Goal: Check status

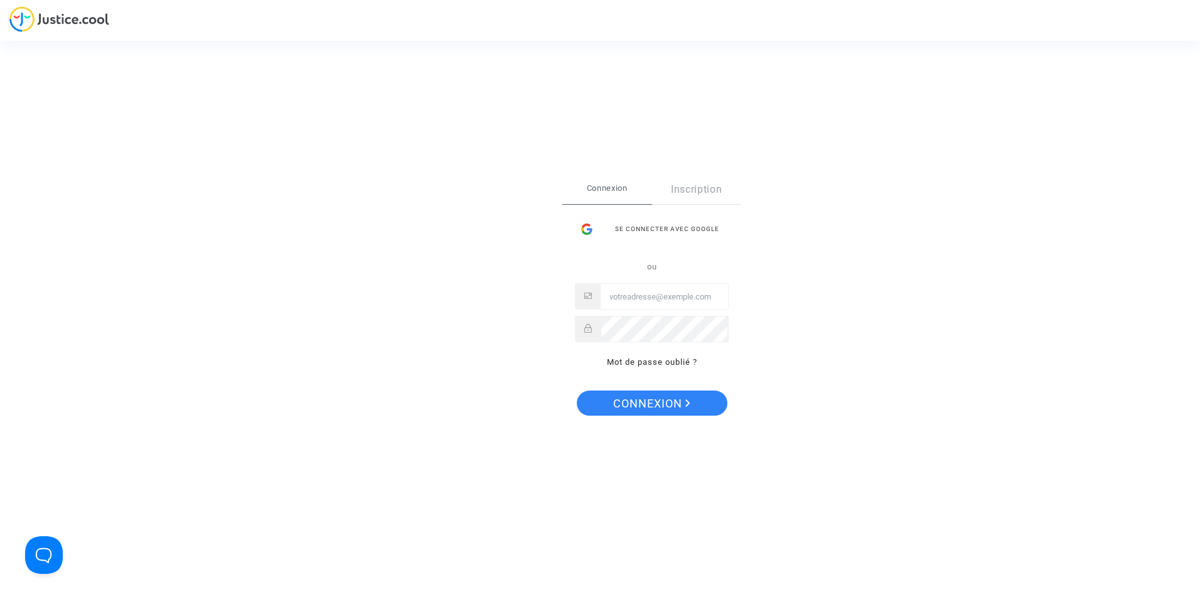
type input "[EMAIL_ADDRESS][DOMAIN_NAME]"
click at [654, 409] on span "Connexion" at bounding box center [651, 403] width 77 height 26
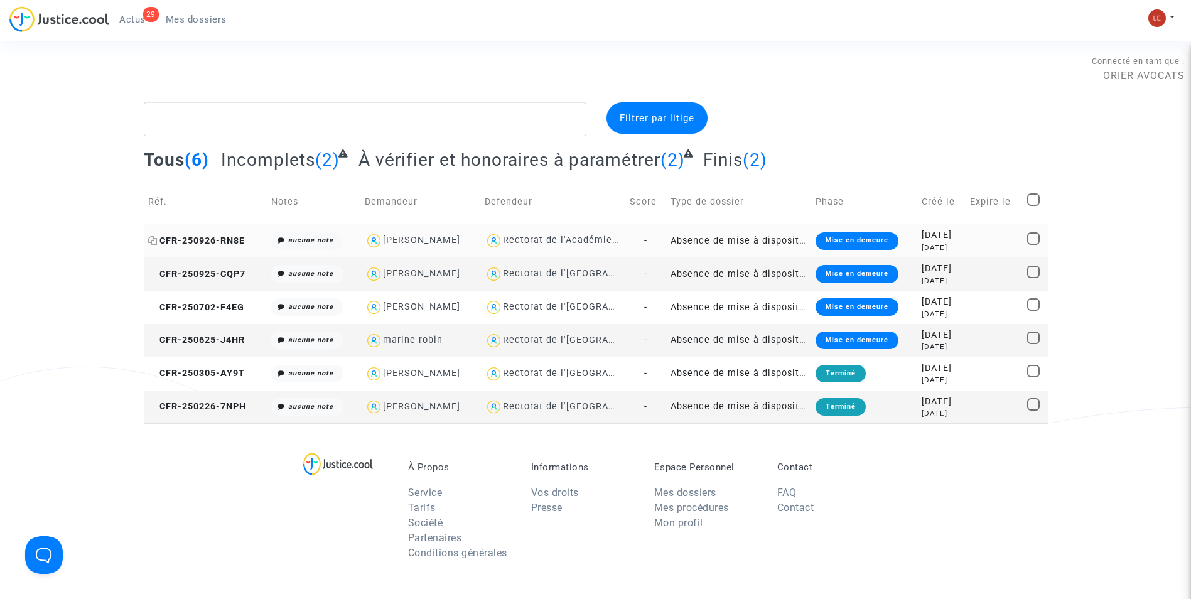
click at [193, 243] on span "CFR-250926-RN8E" at bounding box center [196, 240] width 97 height 11
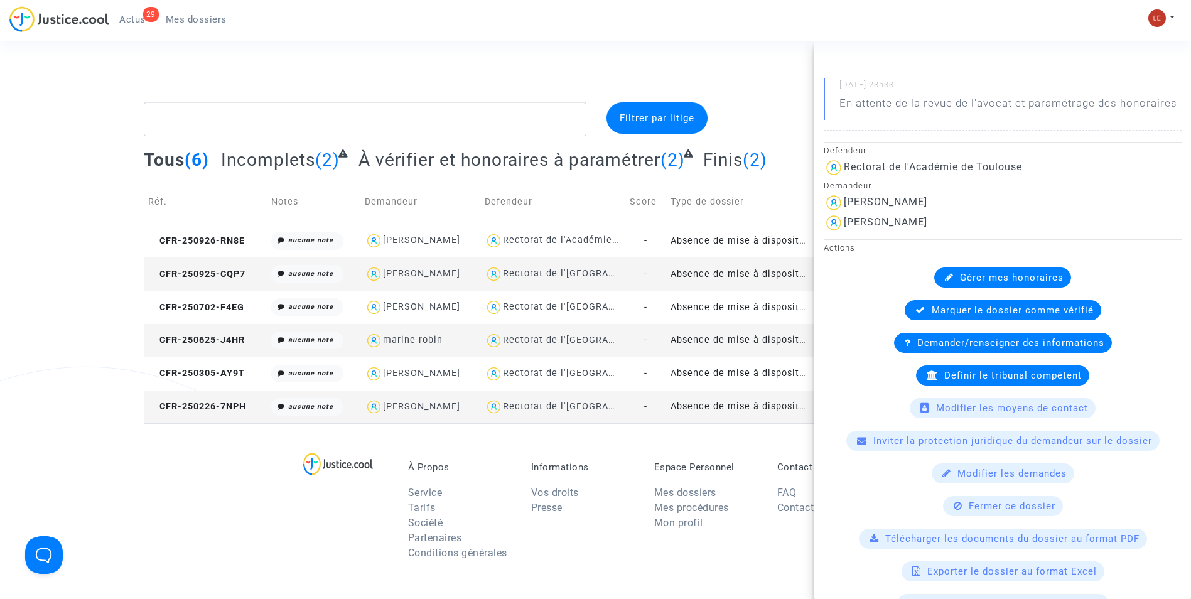
scroll to position [377, 0]
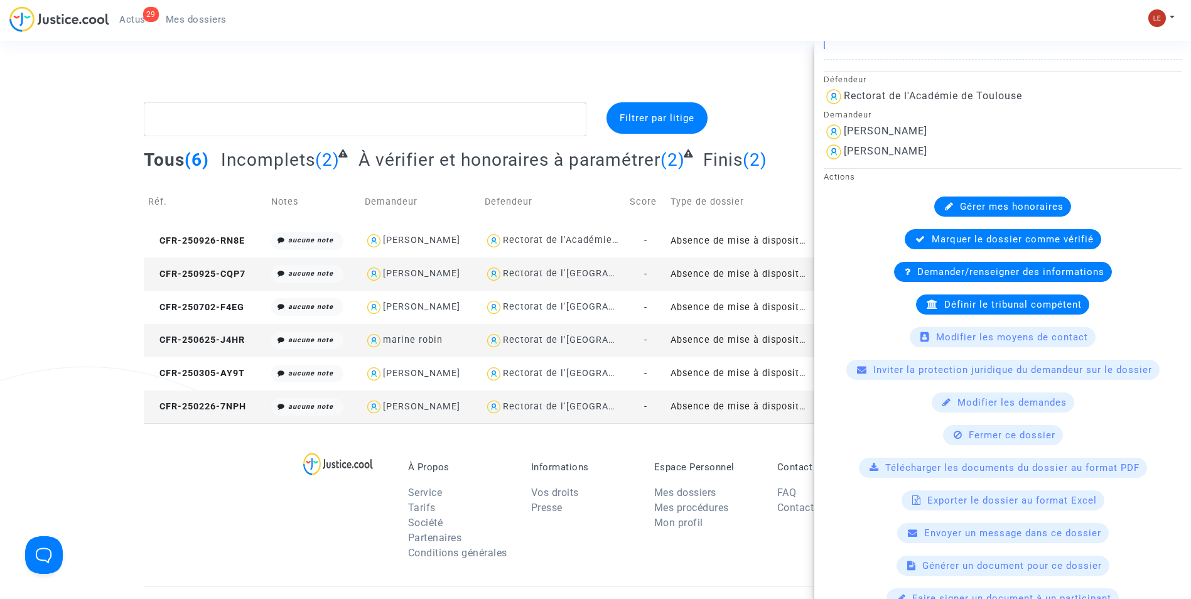
click at [29, 231] on div "Filtrer par litige Tous (6) Incomplets (2) À vérifier et honoraires à paramétre…" at bounding box center [595, 262] width 1191 height 321
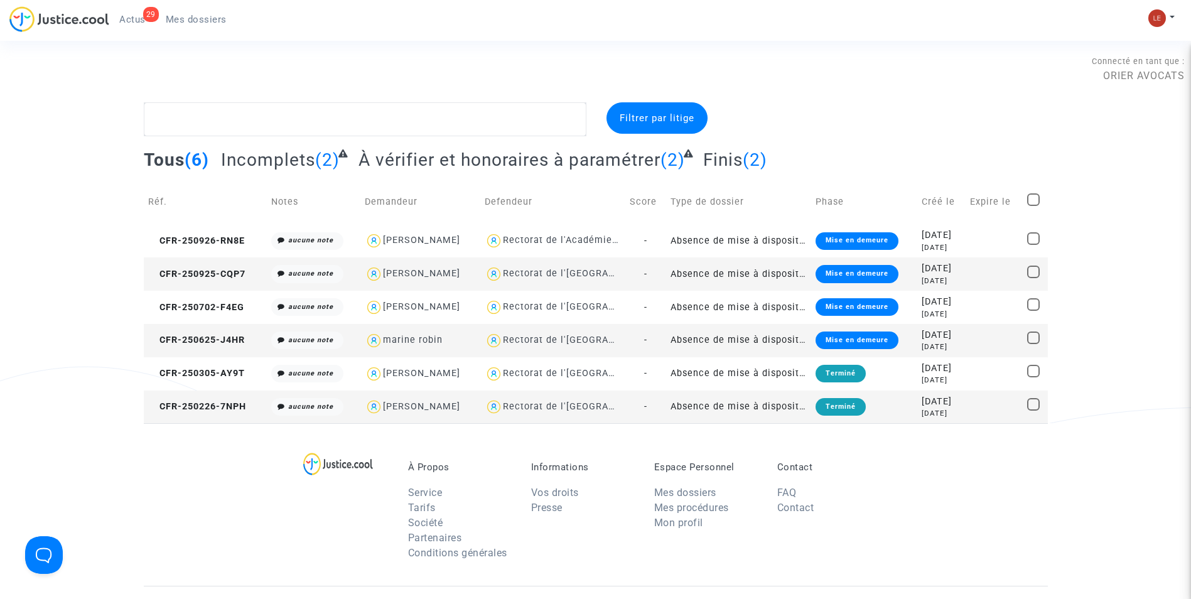
scroll to position [0, 0]
